Goal: Task Accomplishment & Management: Manage account settings

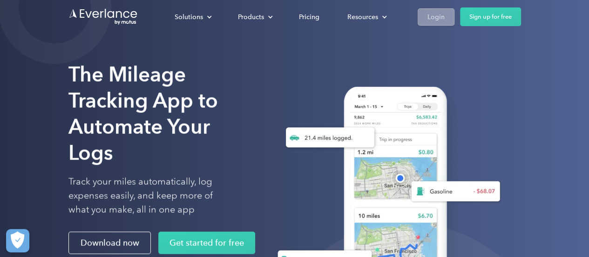
click at [431, 19] on div "Login" at bounding box center [435, 17] width 17 height 12
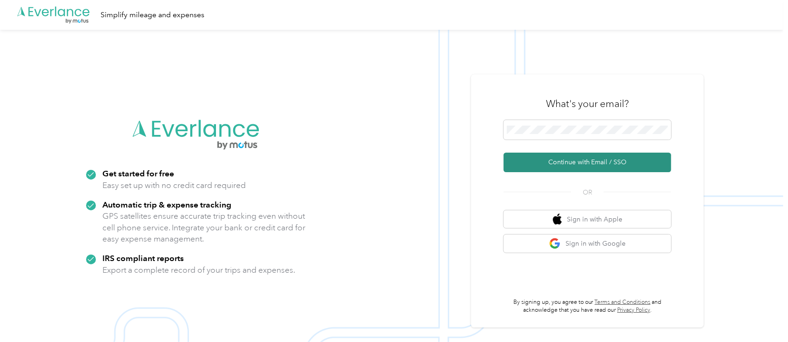
click at [576, 158] on button "Continue with Email / SSO" at bounding box center [588, 163] width 168 height 20
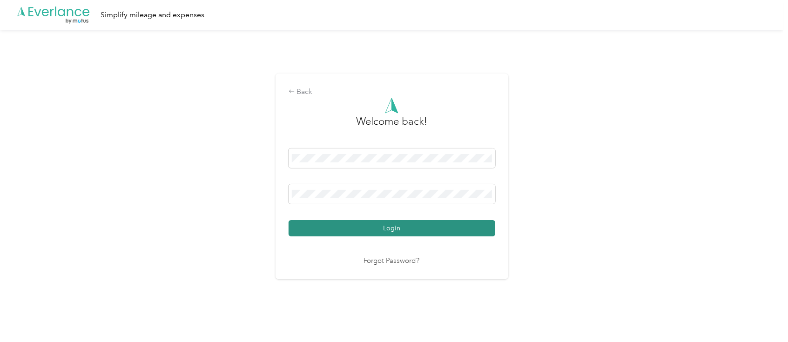
click at [429, 228] on button "Login" at bounding box center [392, 228] width 207 height 16
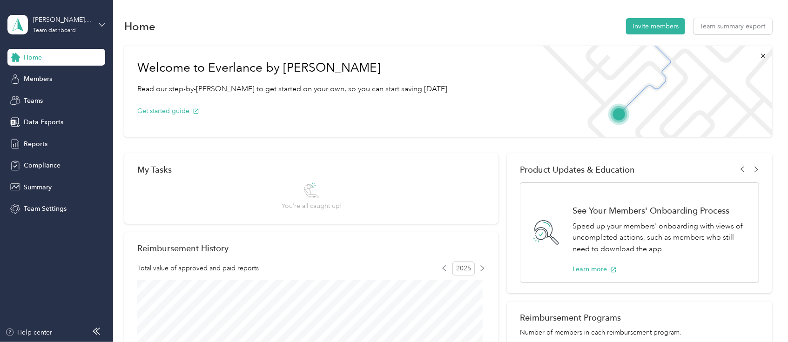
click at [102, 24] on icon at bounding box center [102, 24] width 7 height 7
click at [54, 97] on div "Personal dashboard" at bounding box center [45, 98] width 59 height 10
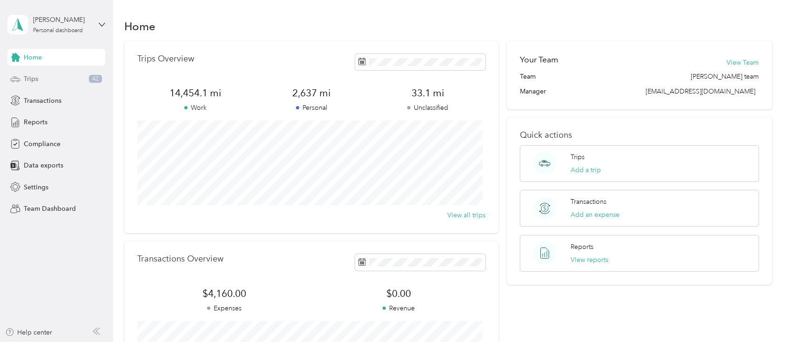
click at [36, 78] on span "Trips" at bounding box center [31, 79] width 14 height 10
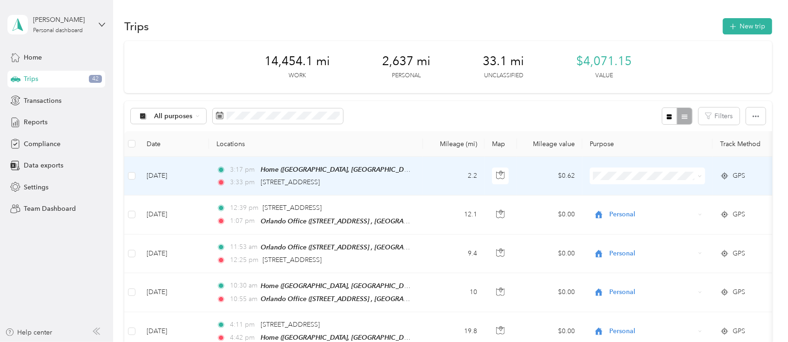
click at [622, 211] on li "Personal" at bounding box center [647, 205] width 115 height 16
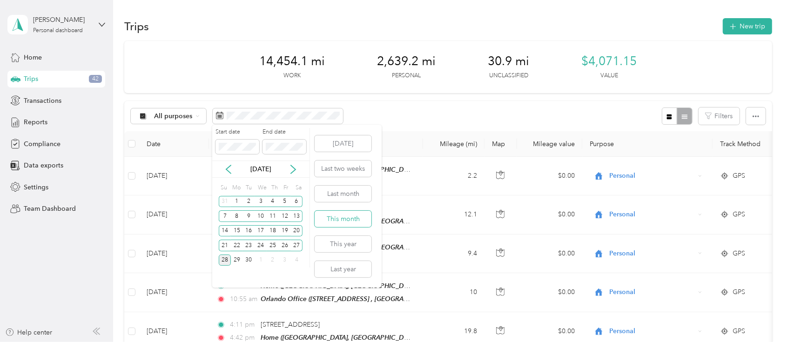
click at [346, 216] on button "This month" at bounding box center [343, 219] width 57 height 16
